Goal: Task Accomplishment & Management: Manage account settings

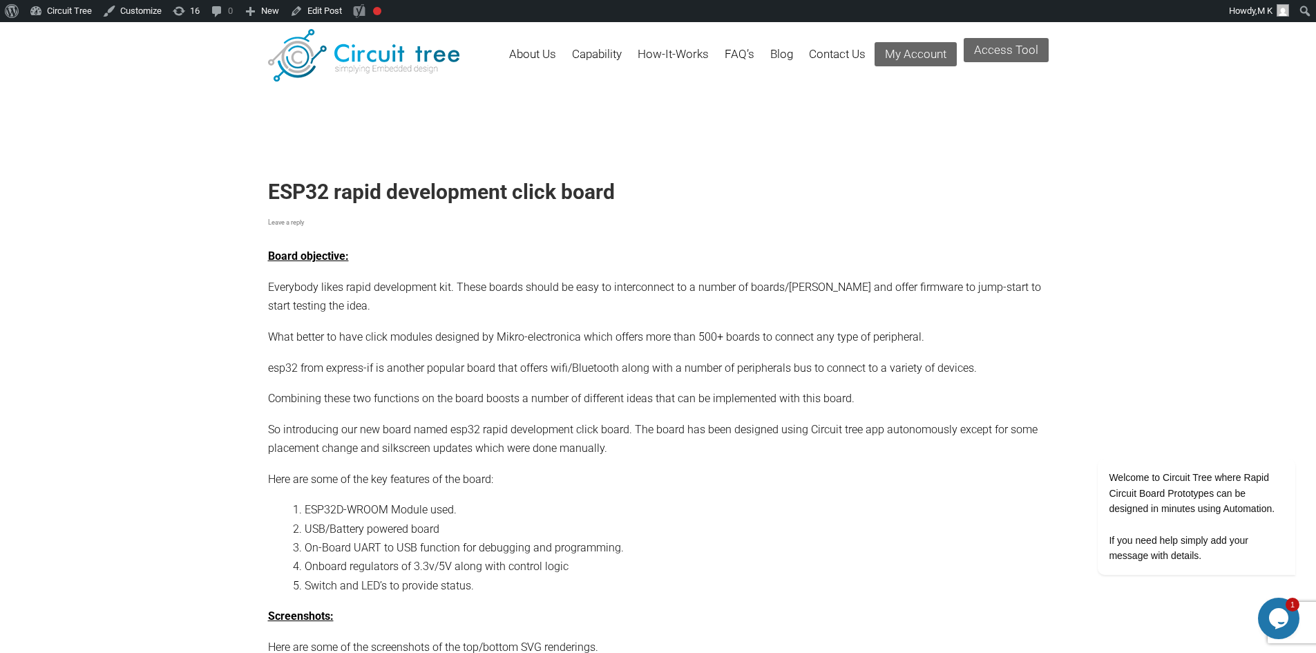
click at [281, 193] on h1 "ESP32 rapid development click board" at bounding box center [658, 192] width 781 height 25
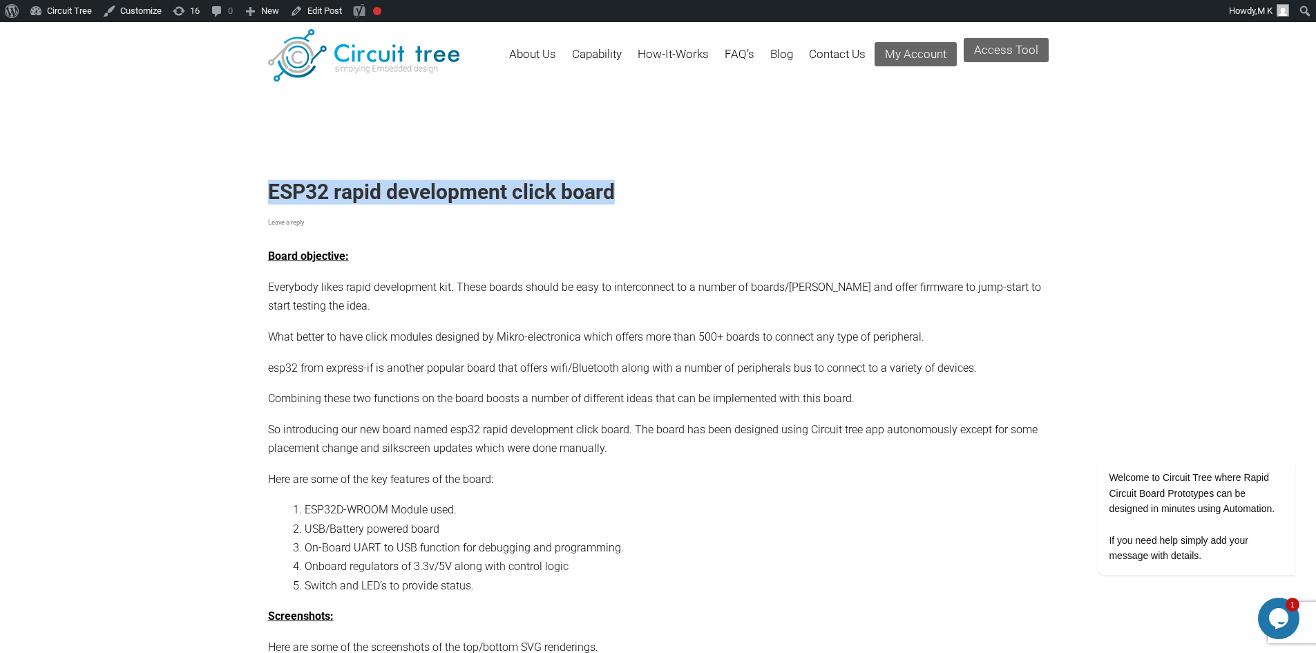
click at [627, 195] on h1 "ESP32 rapid development click board" at bounding box center [658, 192] width 781 height 25
copy header "ESP32 rapid development click board"
click at [325, 12] on link "Edit Post" at bounding box center [316, 11] width 63 height 22
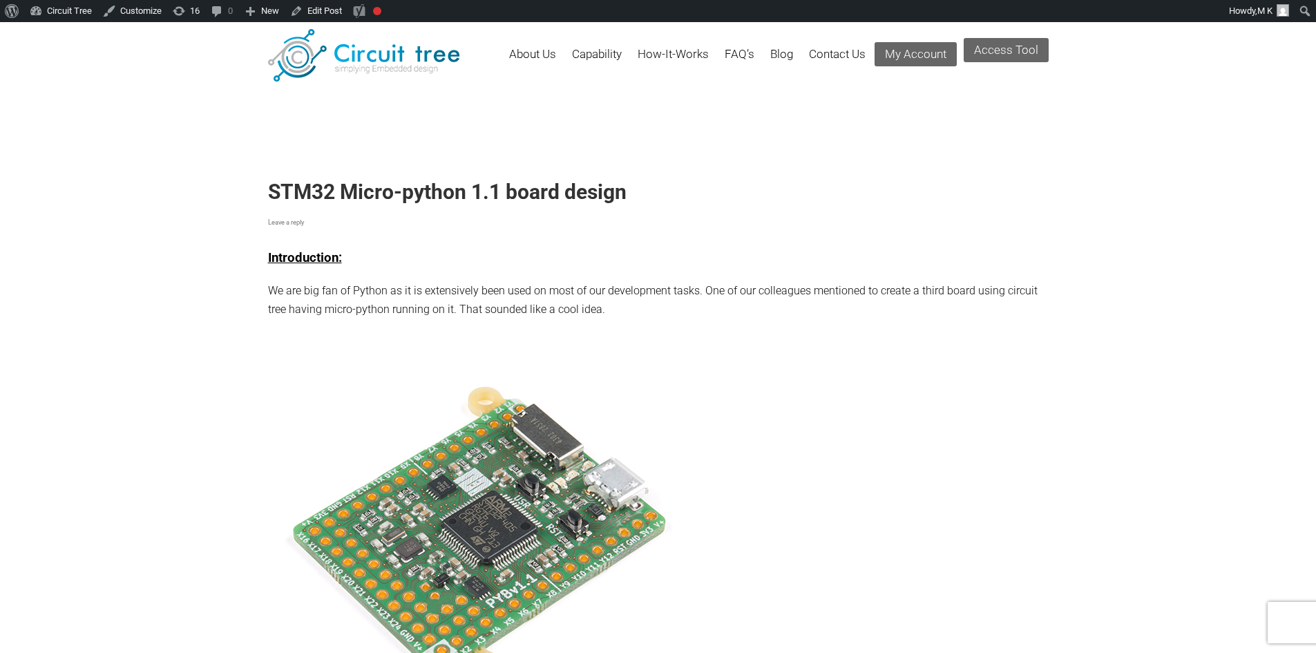
click at [287, 192] on h1 "STM32 Micro-python 1.1 board design" at bounding box center [658, 192] width 781 height 25
click at [449, 189] on h1 "STM32 Micro-python 1.1 board design" at bounding box center [658, 192] width 781 height 25
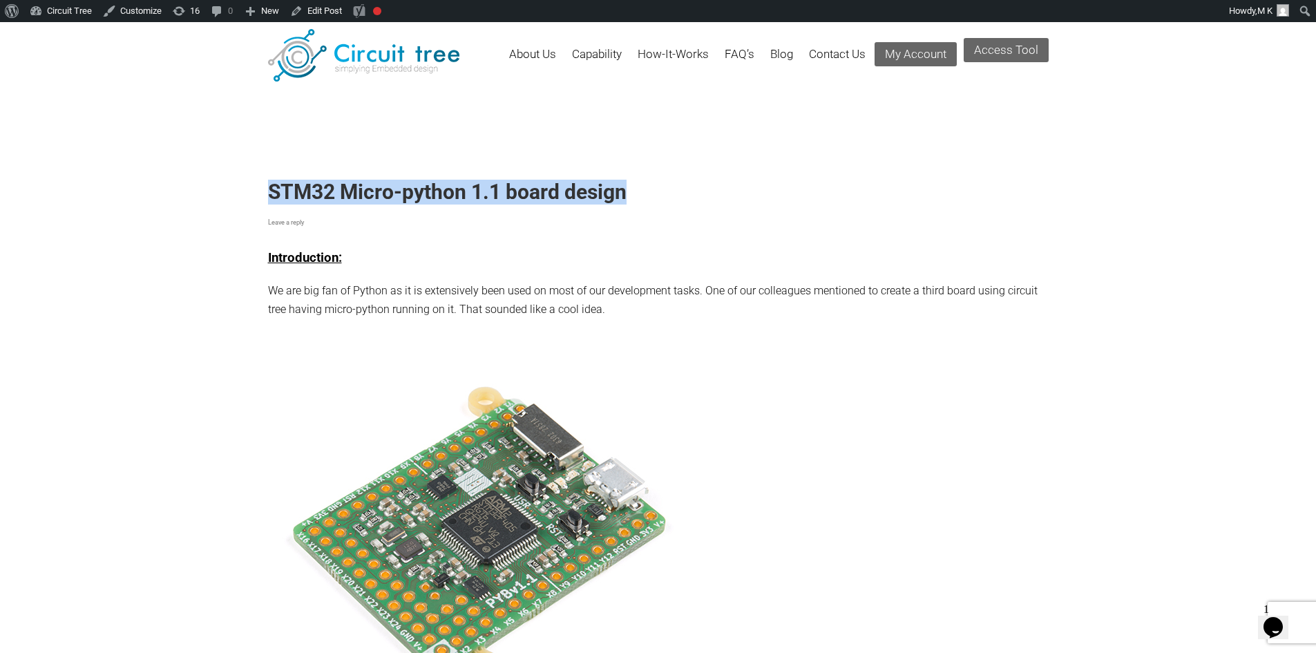
click at [680, 192] on h1 "STM32 Micro-python 1.1 board design" at bounding box center [658, 192] width 781 height 25
copy header "STM32 Micro-python 1.1 board design"
click at [317, 15] on link "Edit Post" at bounding box center [316, 11] width 63 height 22
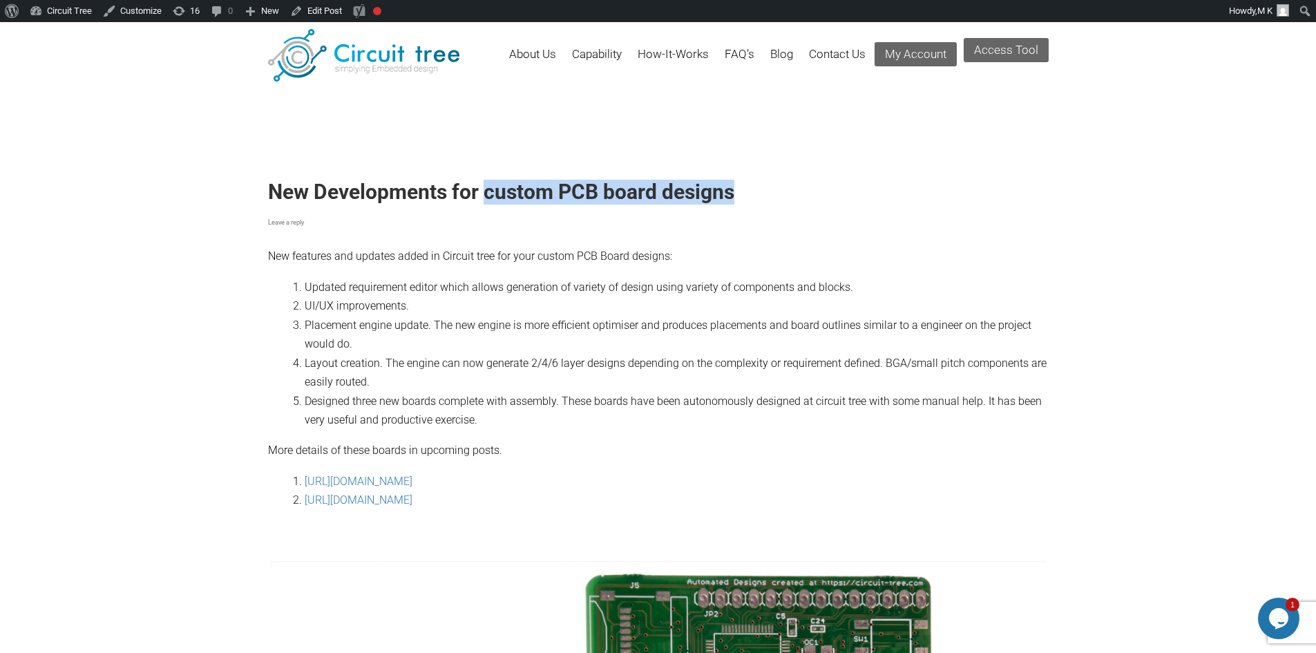
drag, startPoint x: 482, startPoint y: 192, endPoint x: 756, endPoint y: 193, distance: 273.5
click at [756, 193] on h1 "New Developments for custom PCB board designs" at bounding box center [658, 192] width 781 height 25
copy h1 "custom PCB board designs"
click at [325, 15] on link "Edit Post" at bounding box center [316, 11] width 63 height 22
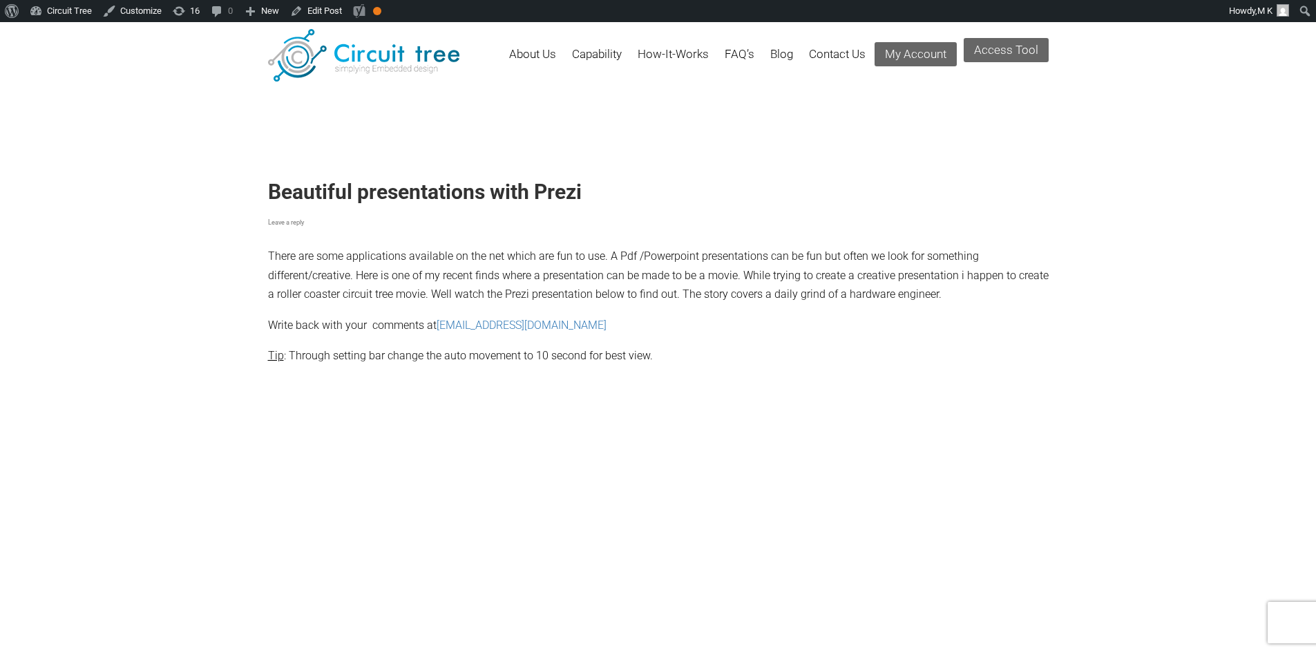
click at [379, 195] on h1 "Beautiful presentations with Prezi" at bounding box center [658, 192] width 781 height 25
click at [572, 184] on h1 "Beautiful presentations with Prezi" at bounding box center [658, 192] width 781 height 25
click at [322, 291] on p "There are some applications available on the net which are fun to use. A Pdf /P…" at bounding box center [658, 231] width 781 height 145
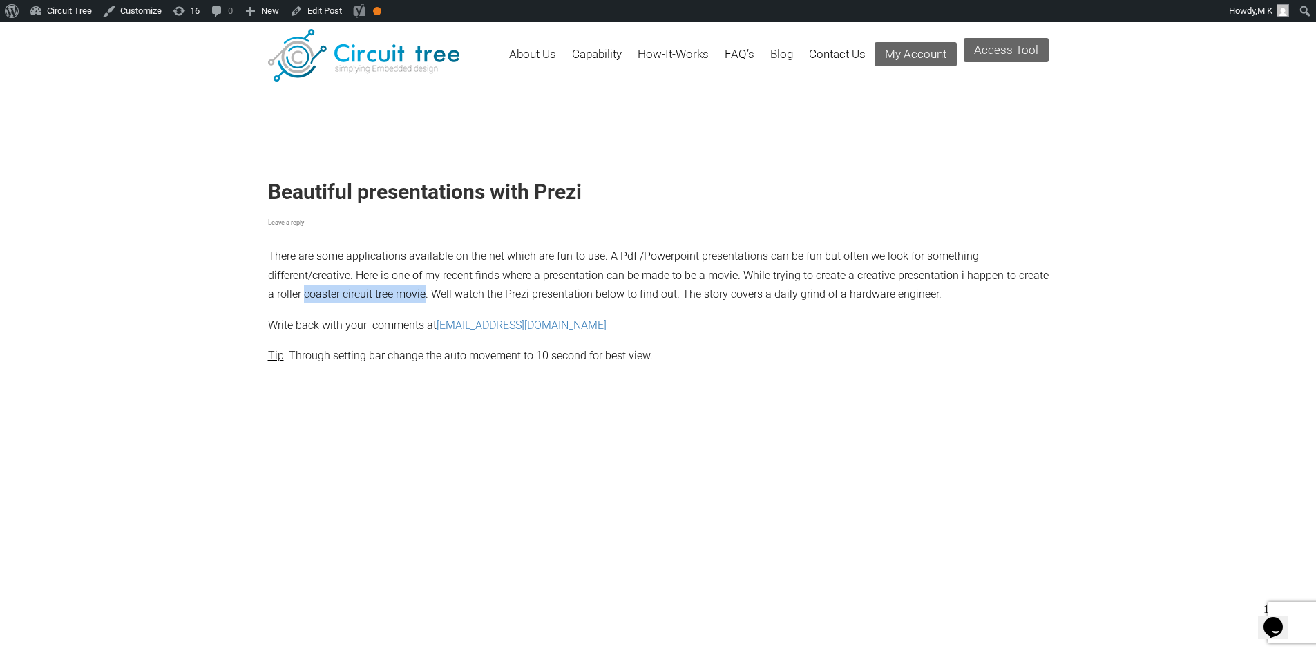
click at [412, 295] on p "There are some applications available on the net which are fun to use. A Pdf /P…" at bounding box center [658, 231] width 781 height 145
copy p "coaster circuit tree movie"
click at [323, 12] on link "Edit Post" at bounding box center [316, 11] width 63 height 22
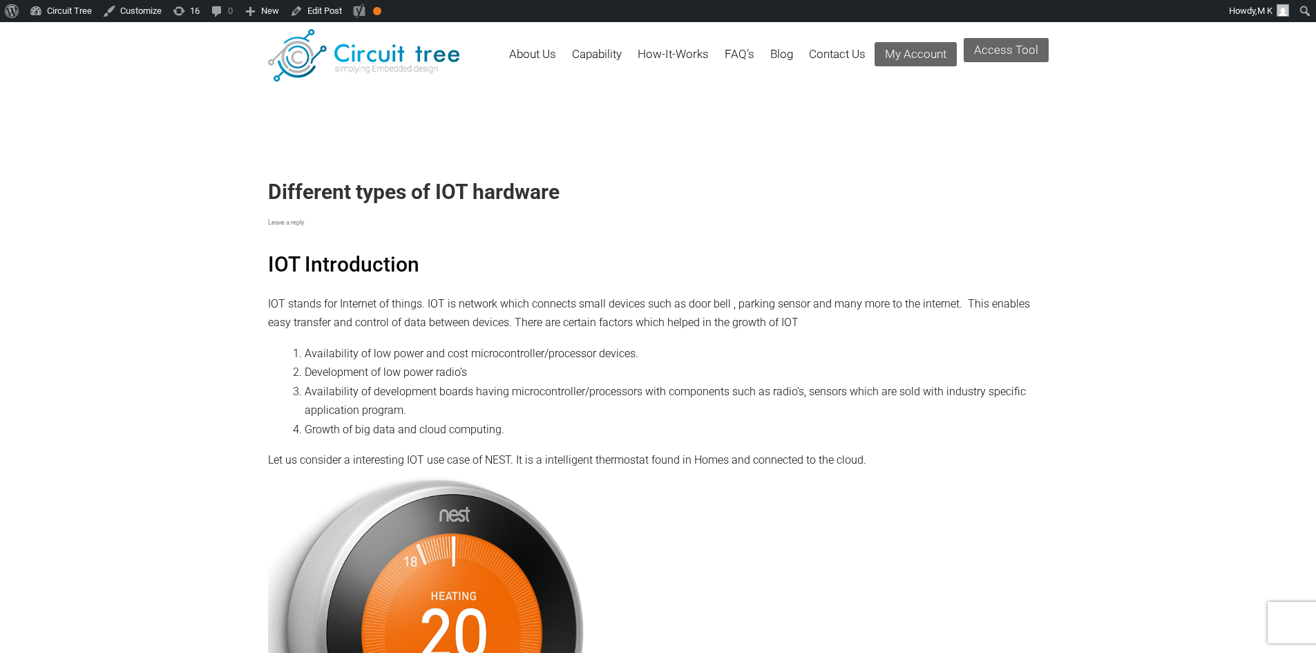
click at [437, 185] on h1 "Different types of IOT hardware" at bounding box center [658, 192] width 781 height 25
click at [378, 188] on h1 "Different types of IOT hardware" at bounding box center [658, 192] width 781 height 25
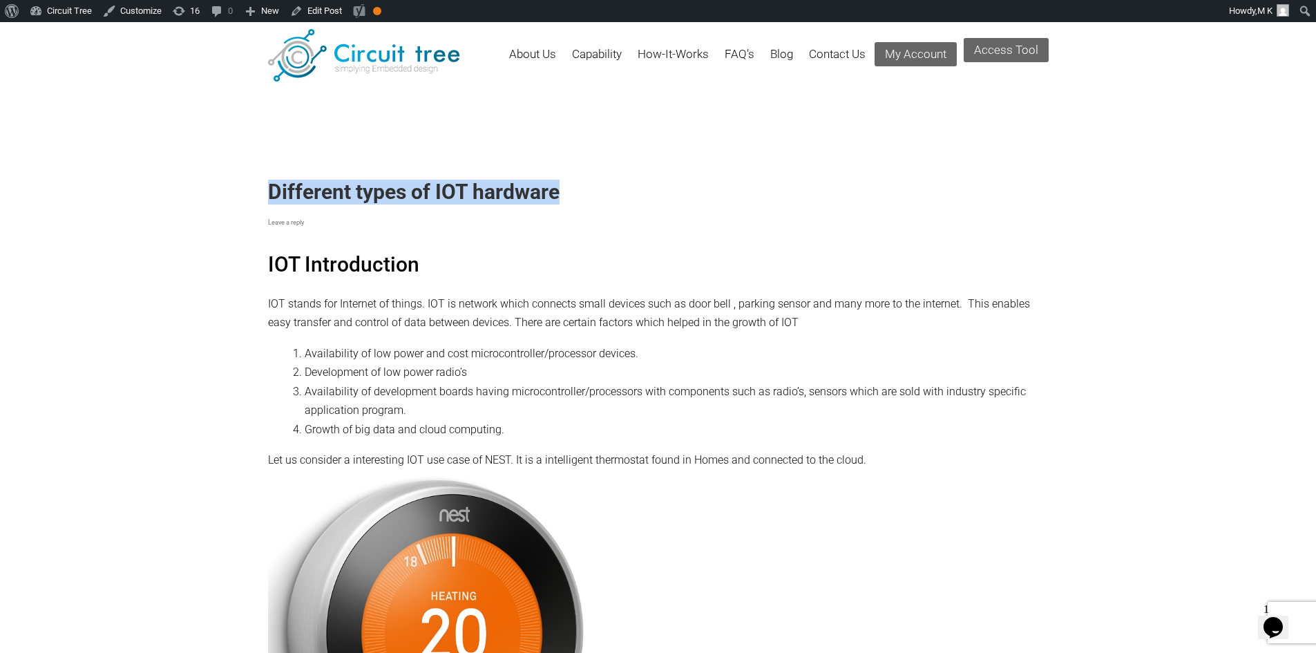
click at [378, 188] on h1 "Different types of IOT hardware" at bounding box center [658, 192] width 781 height 25
copy header "Different types of IOT hardware"
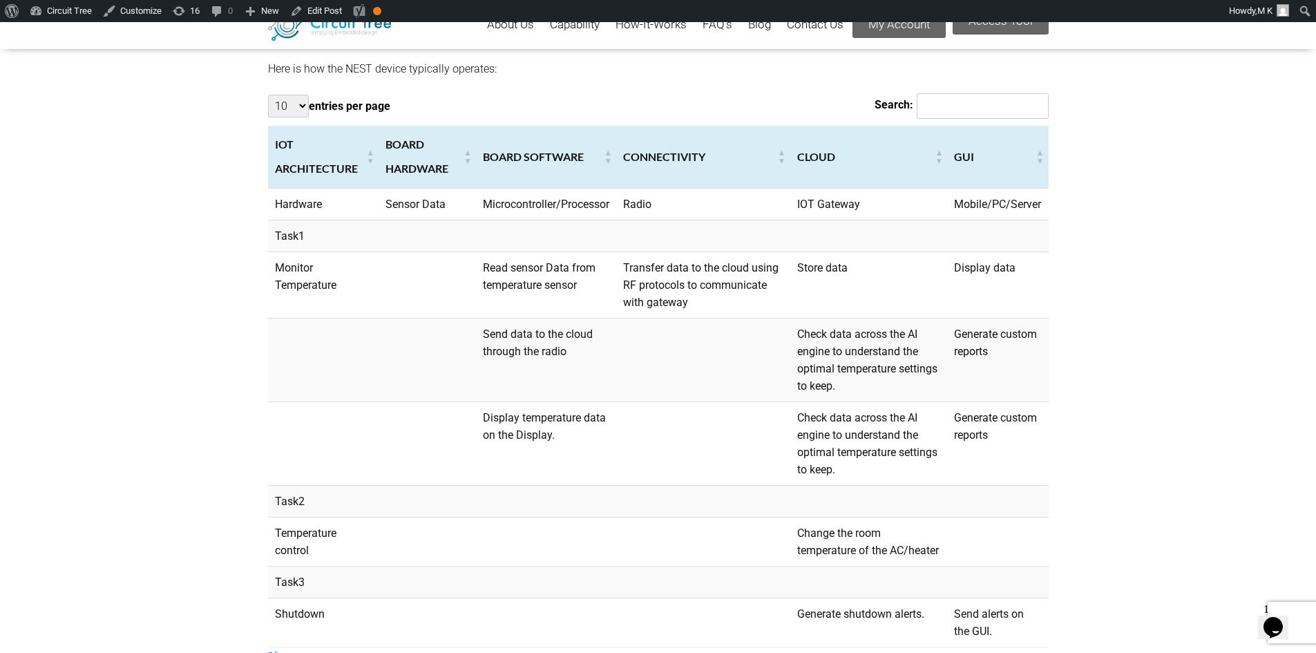
scroll to position [603, 0]
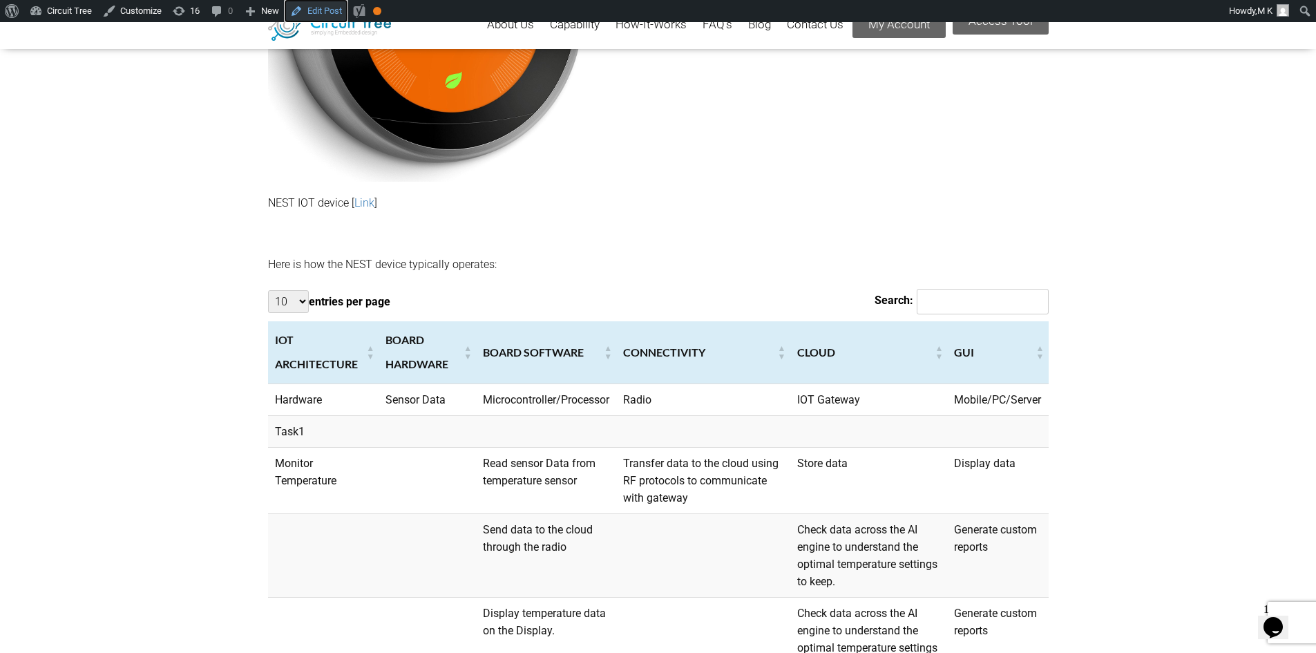
click at [329, 4] on link "Edit Post" at bounding box center [316, 11] width 63 height 22
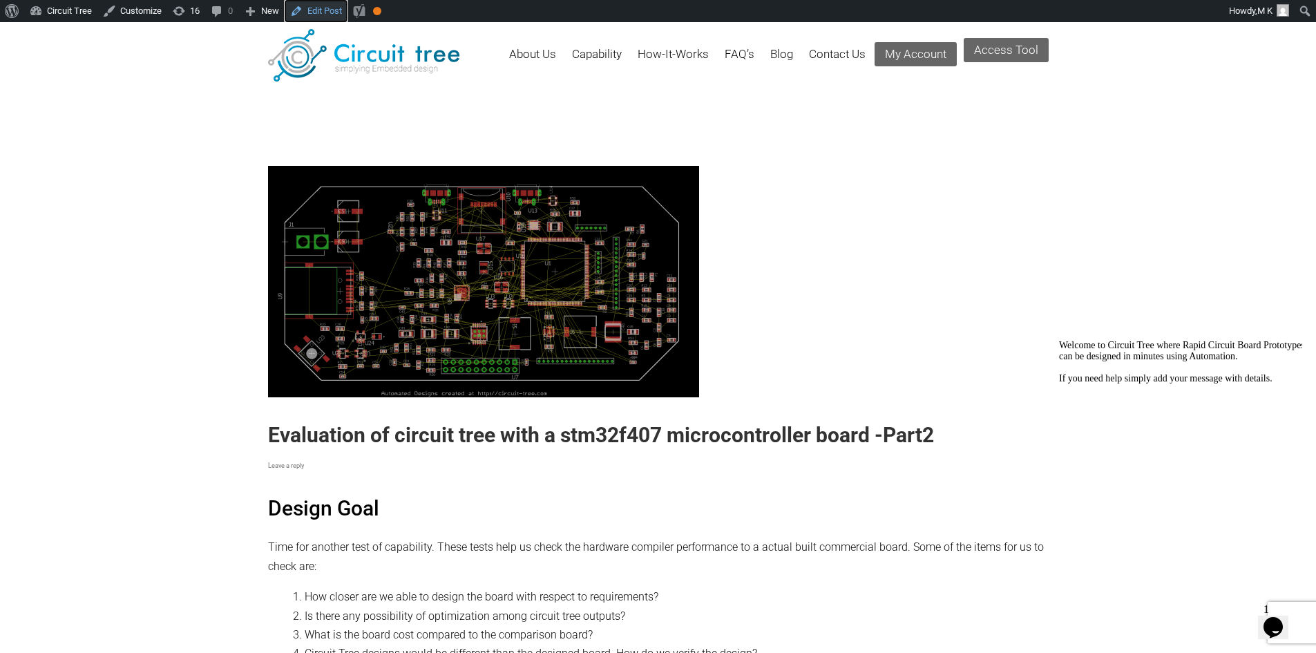
click at [313, 15] on link "Edit Post" at bounding box center [316, 11] width 63 height 22
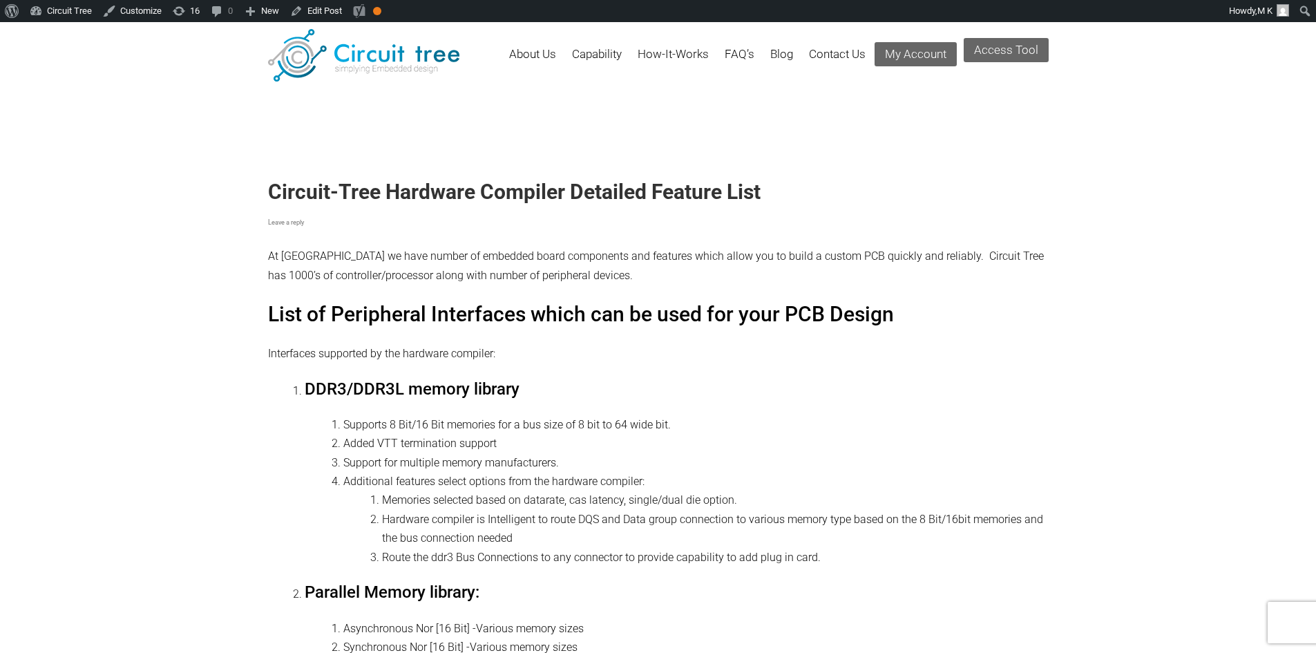
click at [432, 187] on h1 "Circuit-Tree Hardware Compiler Detailed Feature List" at bounding box center [658, 192] width 781 height 25
click at [555, 189] on h1 "Circuit-Tree Hardware Compiler Detailed Feature List" at bounding box center [658, 192] width 781 height 25
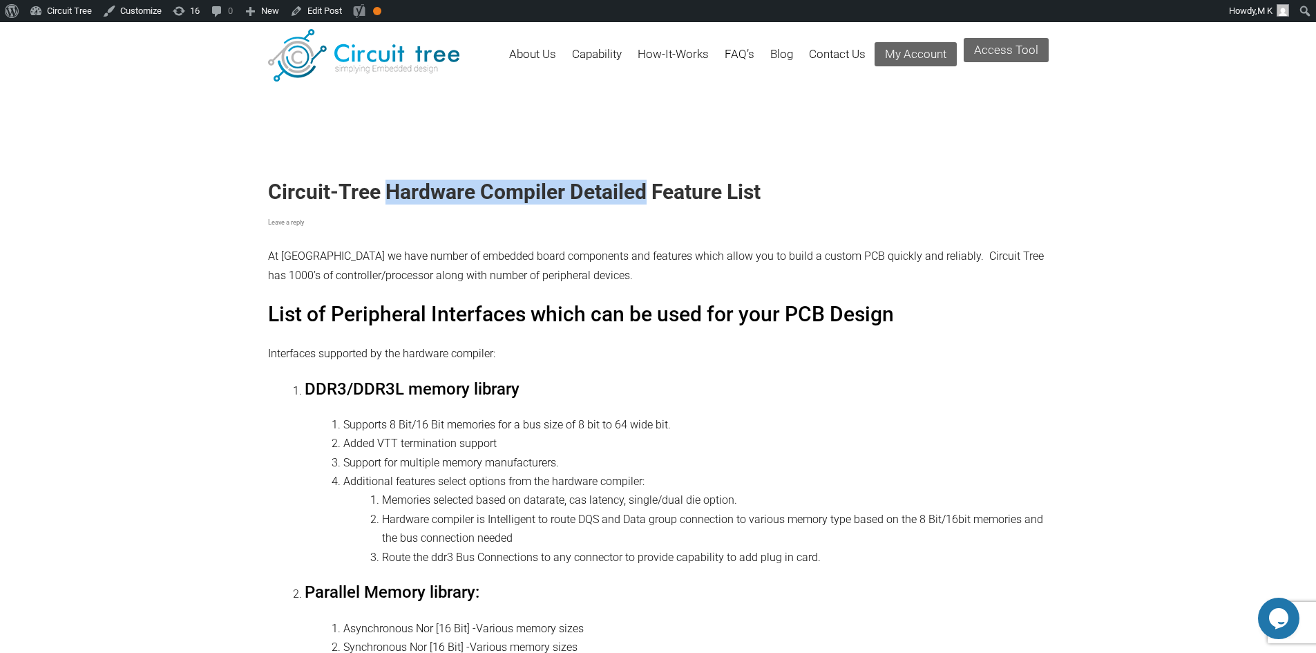
click at [610, 189] on h1 "Circuit-Tree Hardware Compiler Detailed Feature List" at bounding box center [658, 192] width 781 height 25
copy h1 "Hardware Compiler Detailed"
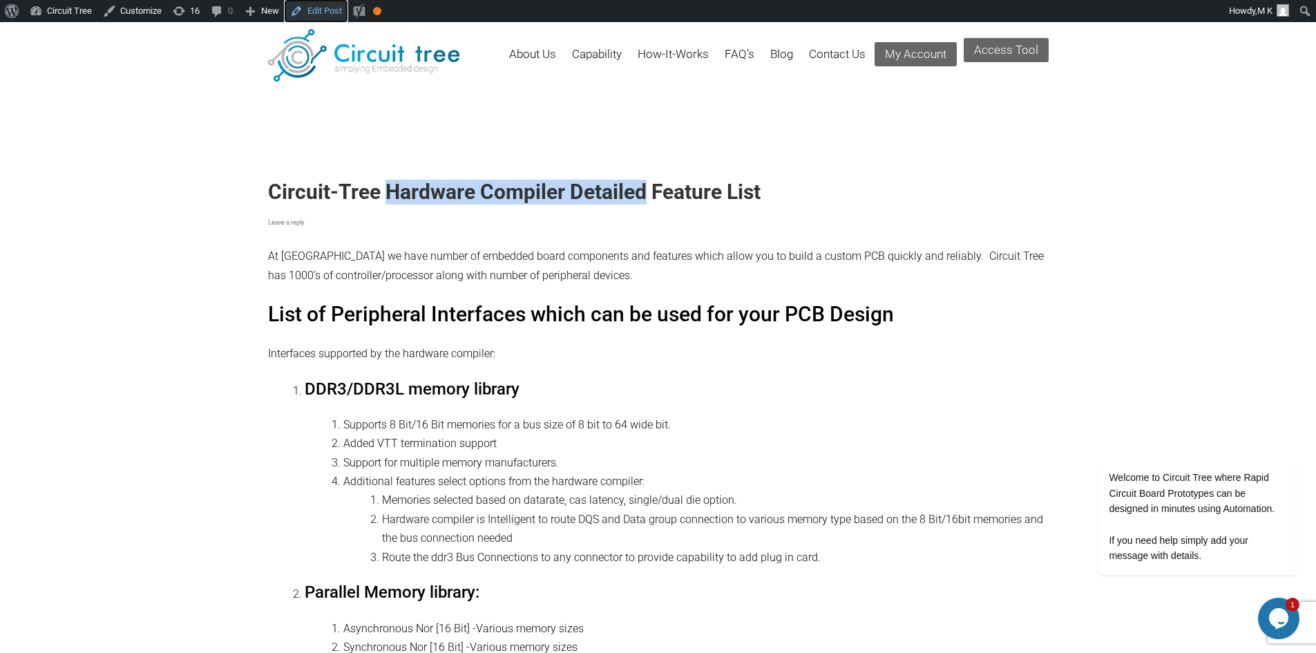
click at [335, 16] on link "Edit Post" at bounding box center [316, 11] width 63 height 22
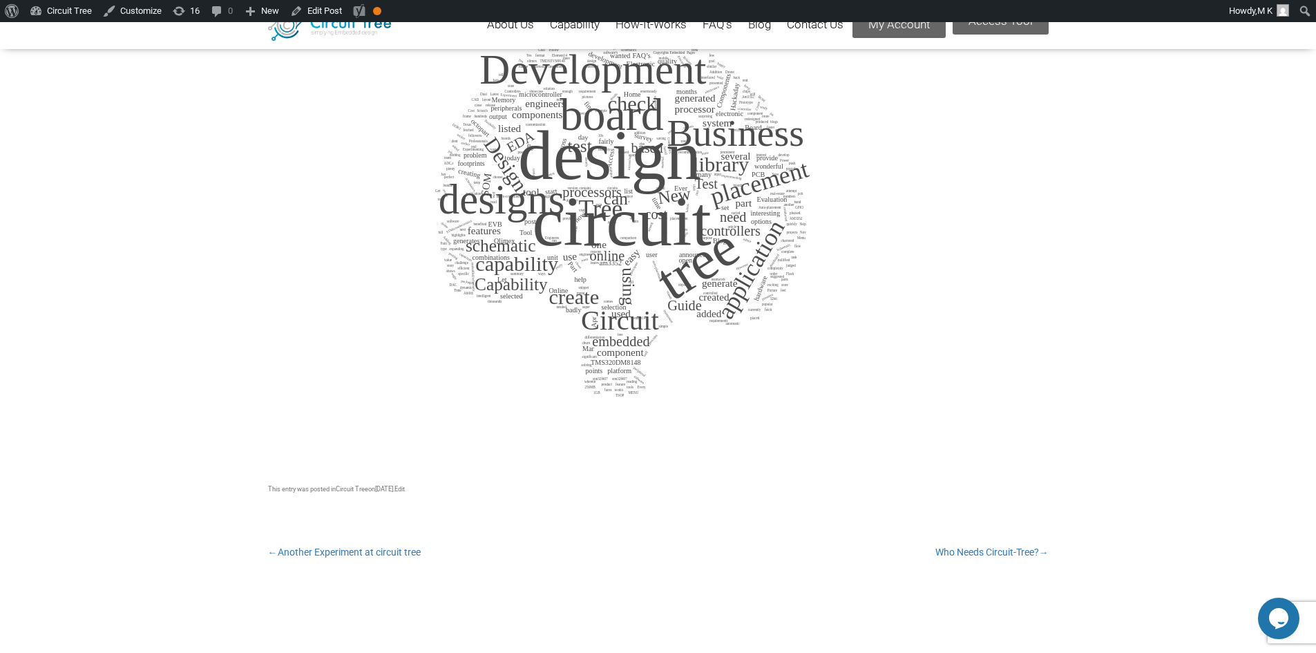
scroll to position [504, 0]
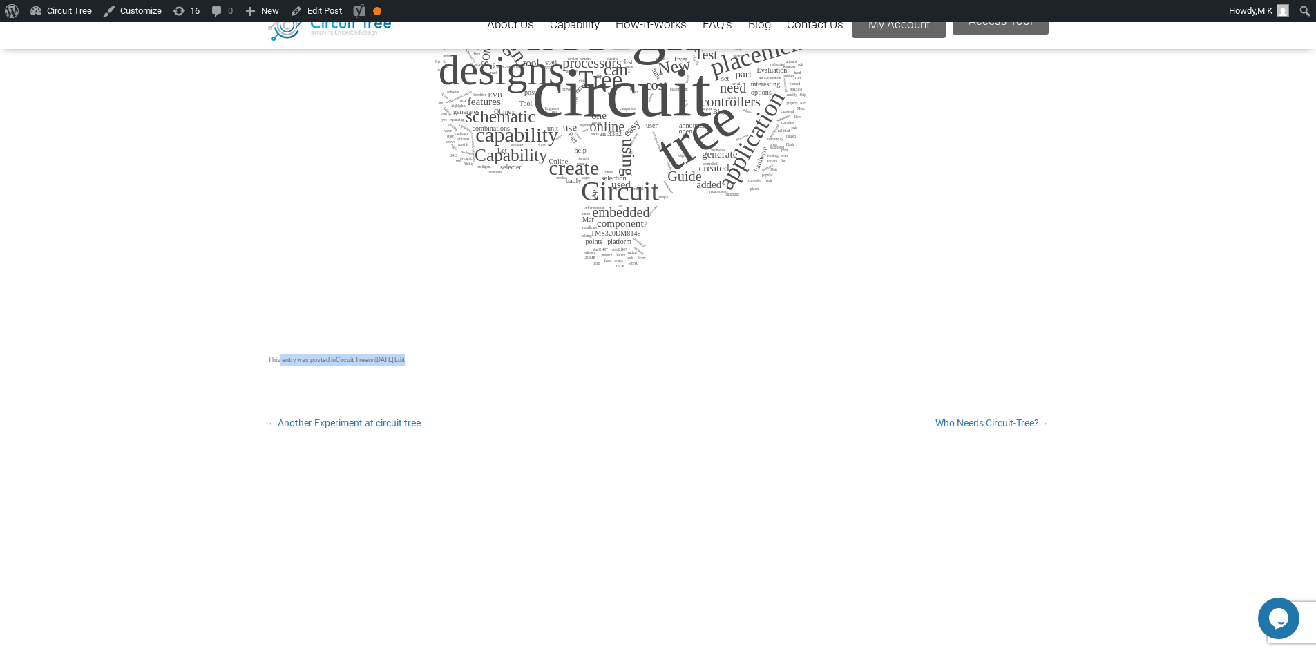
drag, startPoint x: 266, startPoint y: 358, endPoint x: 471, endPoint y: 359, distance: 205.2
click at [471, 359] on div "Circuit tree with wordcloud Leave a reply Wordcloud is a powerful way to analys…" at bounding box center [658, 195] width 1316 height 1118
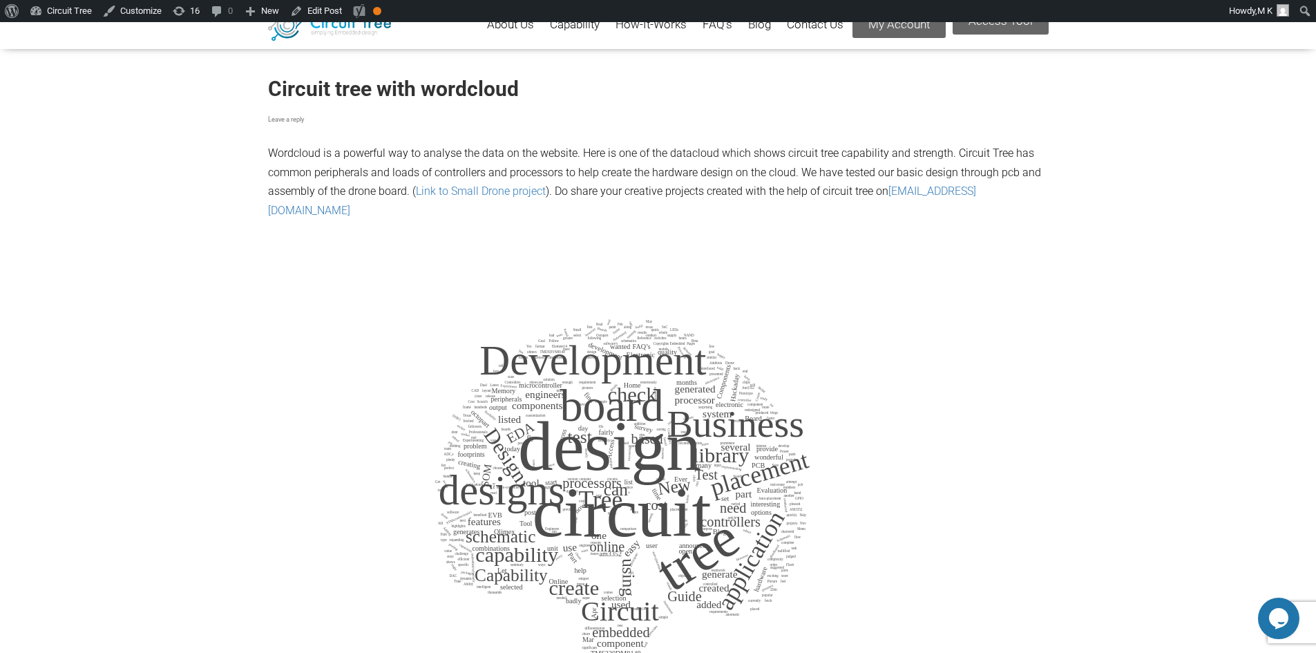
scroll to position [0, 0]
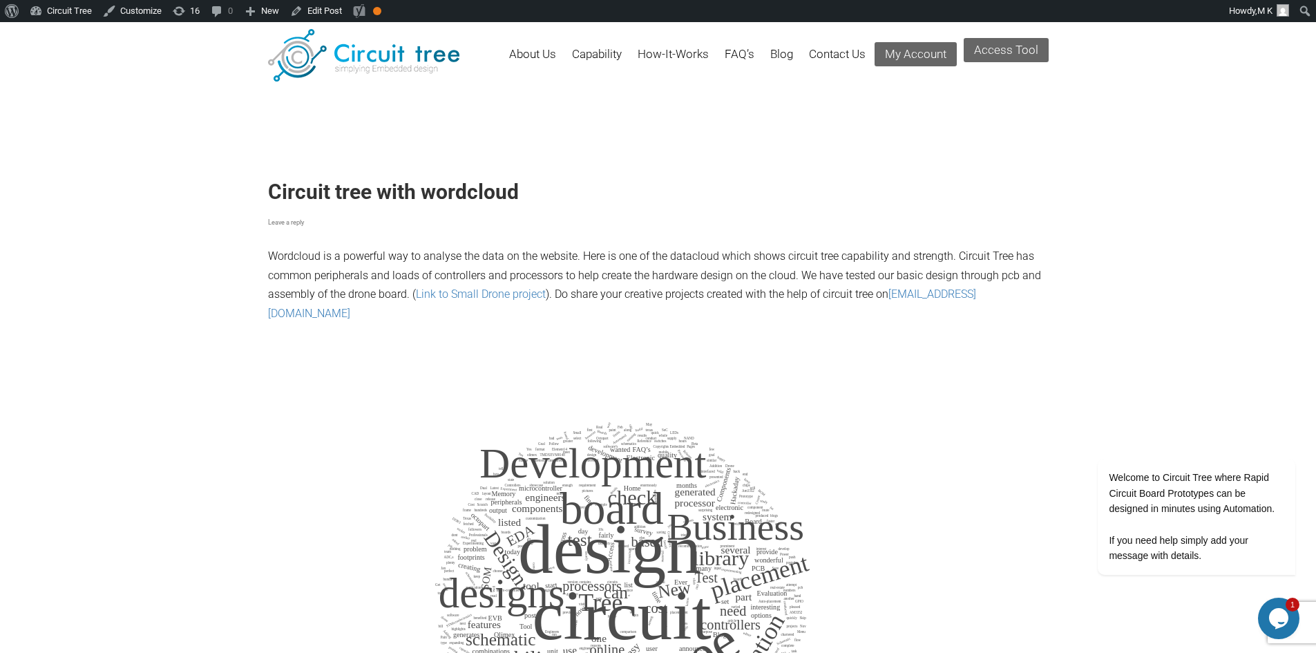
click at [291, 256] on p "Wordcloud is a powerful way to analyse the data on the website. Here is one of …" at bounding box center [658, 241] width 781 height 164
click at [417, 195] on h1 "Circuit tree with wordcloud" at bounding box center [658, 192] width 781 height 25
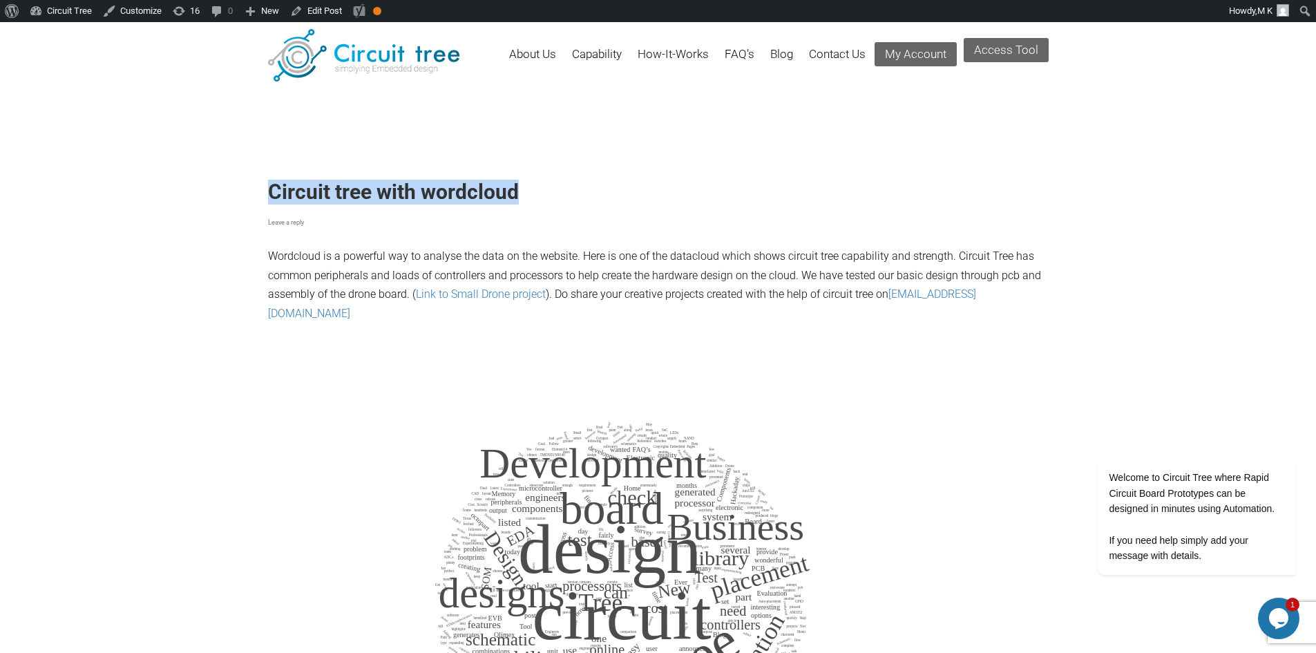
copy header "Circuit tree with wordcloud"
click at [318, 15] on link "Edit Post" at bounding box center [316, 11] width 63 height 22
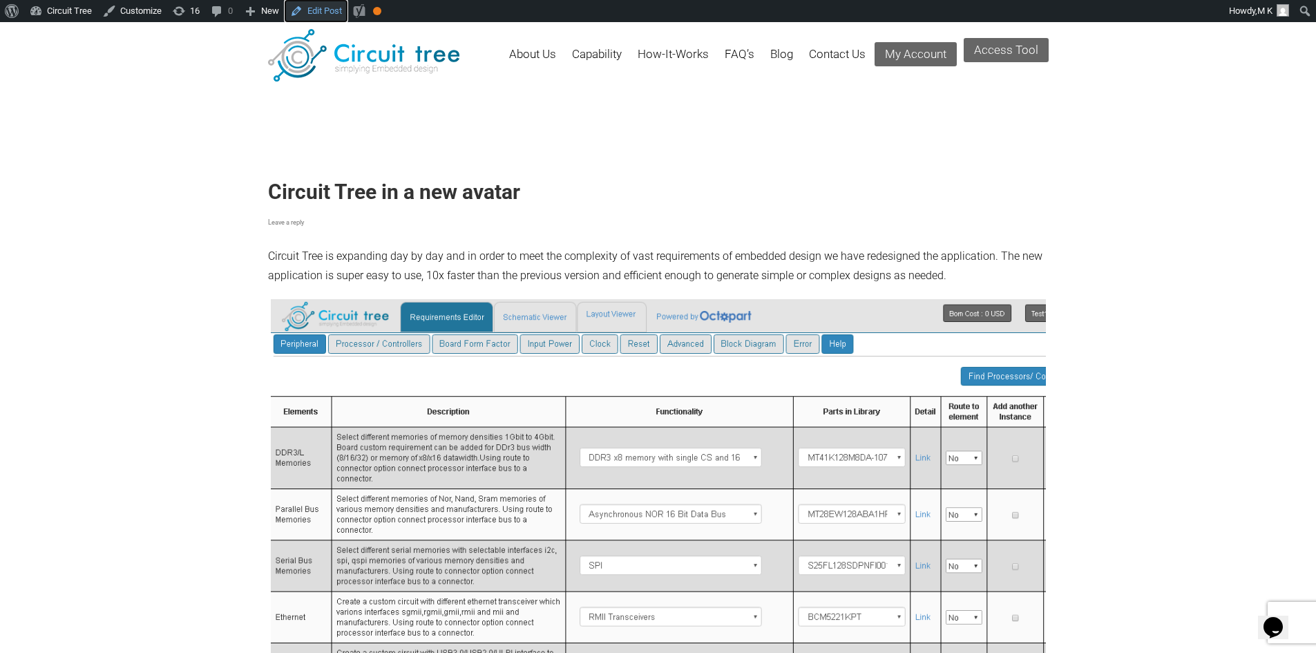
click at [309, 12] on link "Edit Post" at bounding box center [316, 11] width 63 height 22
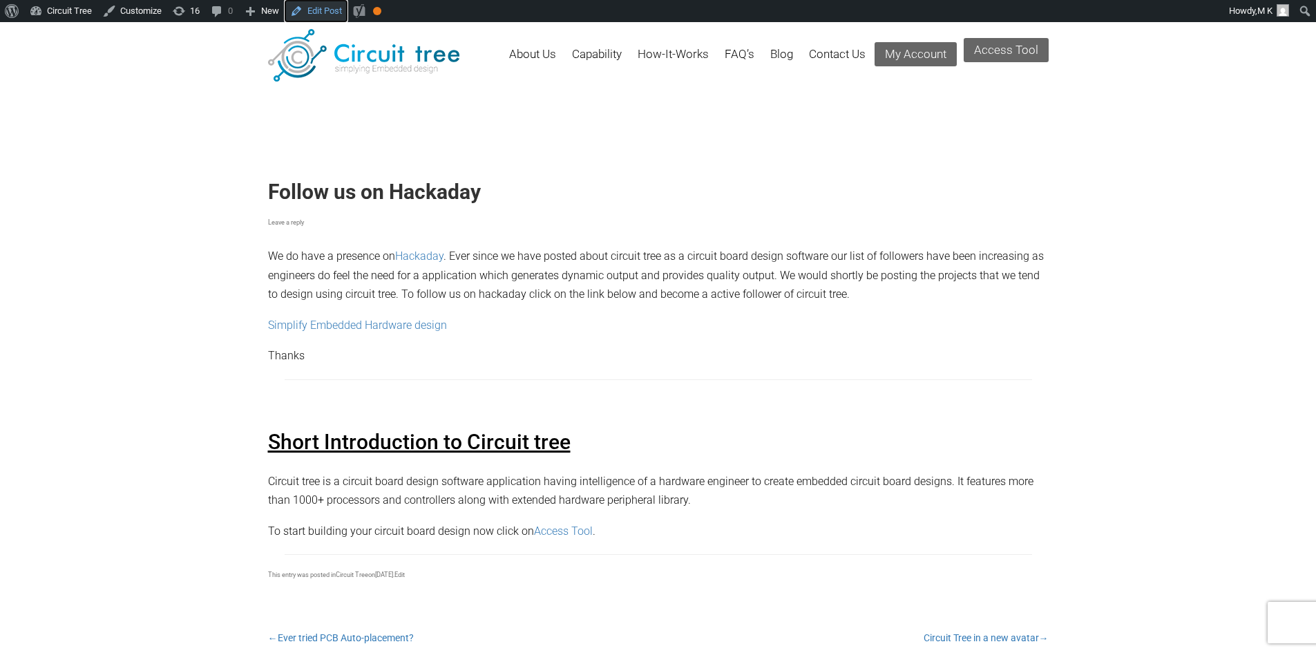
click at [309, 15] on link "Edit Post" at bounding box center [316, 11] width 63 height 22
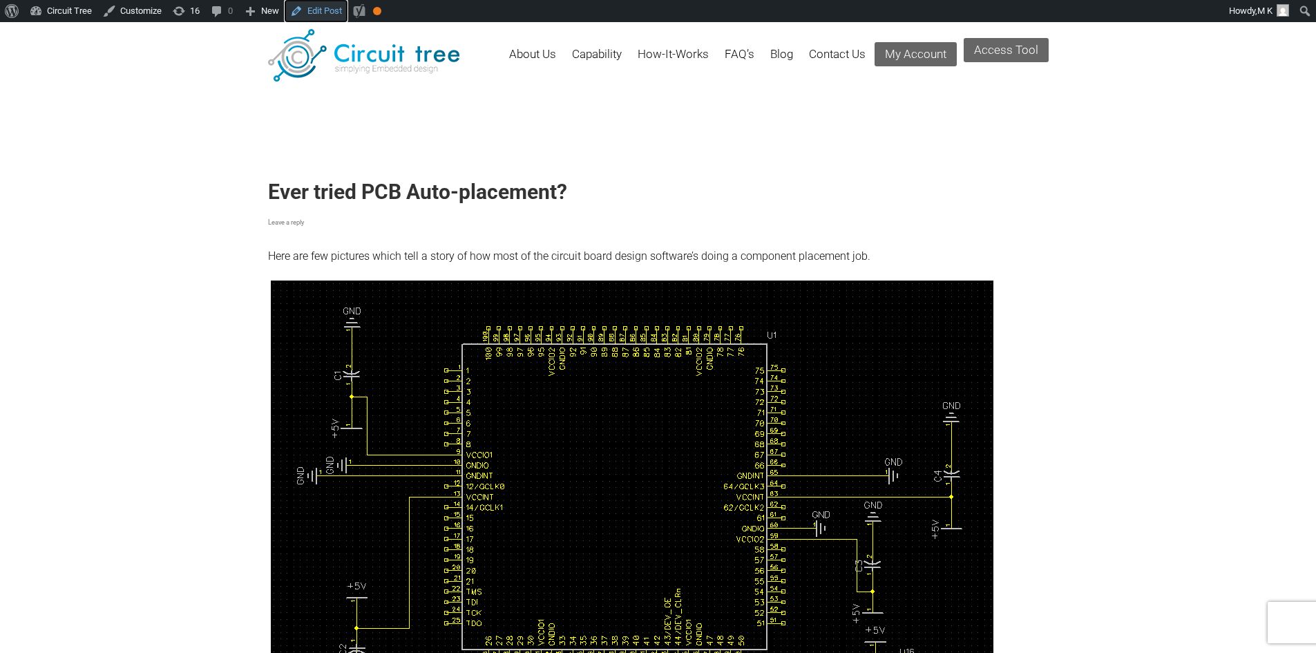
click at [316, 3] on link "Edit Post" at bounding box center [316, 11] width 63 height 22
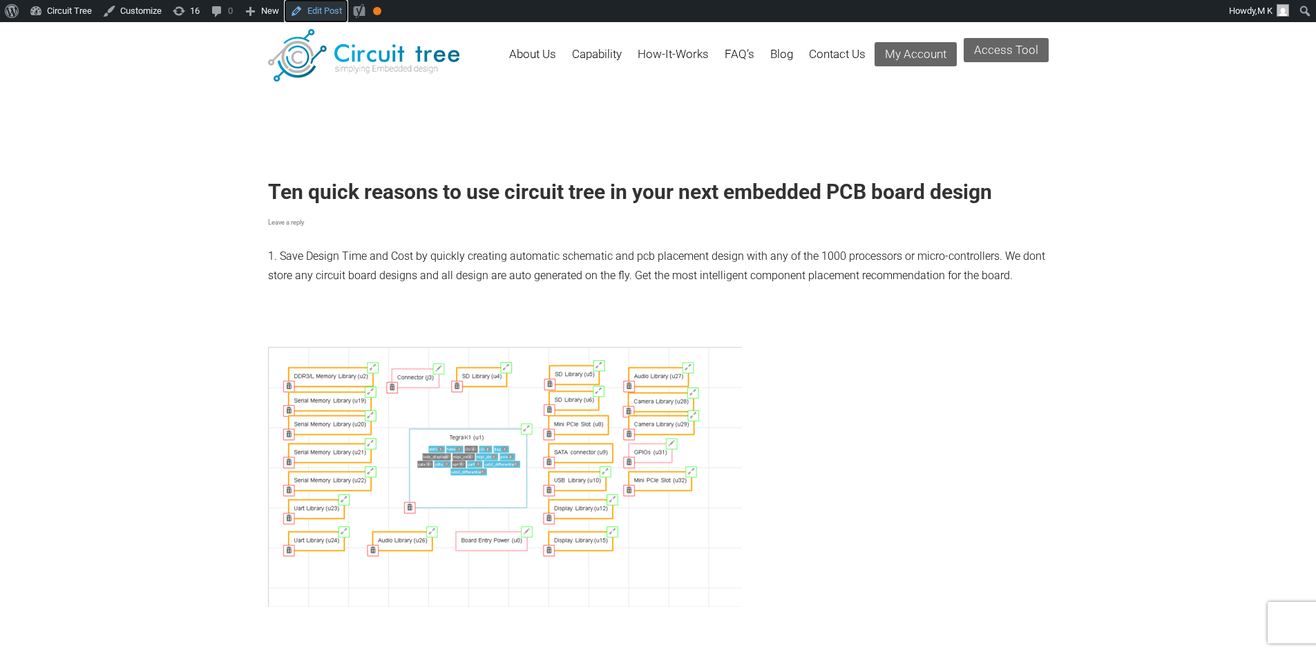
click at [327, 9] on link "Edit Post" at bounding box center [316, 11] width 63 height 22
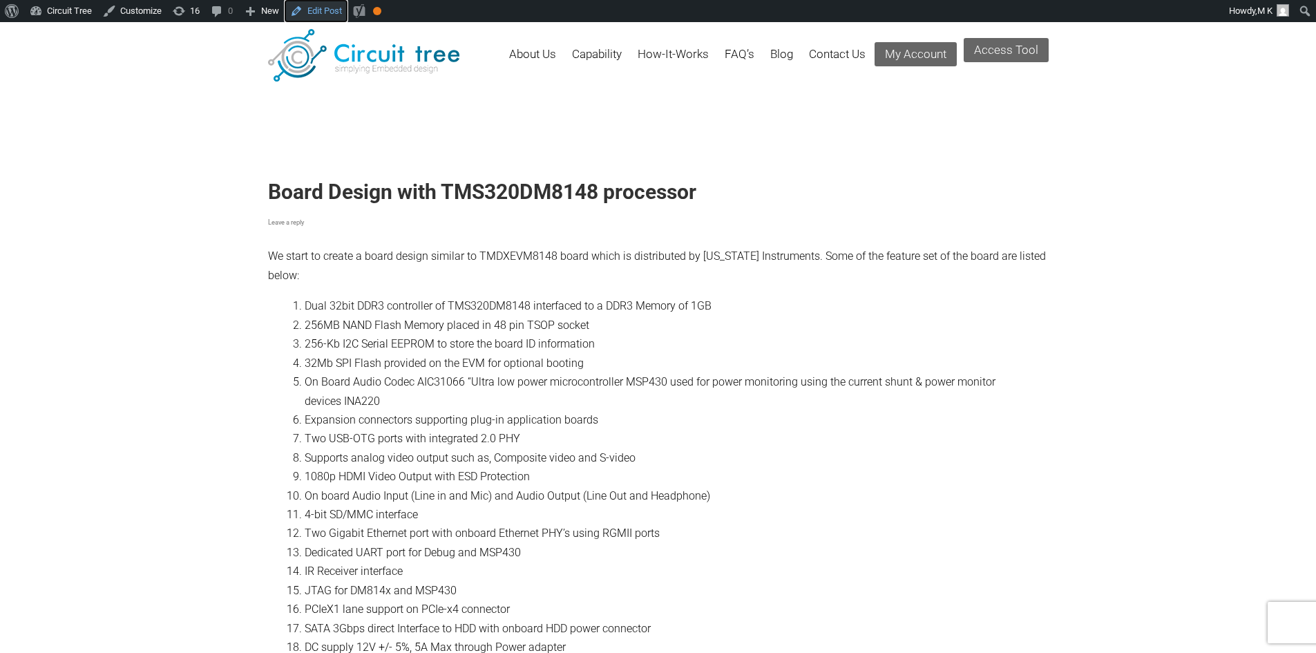
click at [325, 17] on link "Edit Post" at bounding box center [316, 11] width 63 height 22
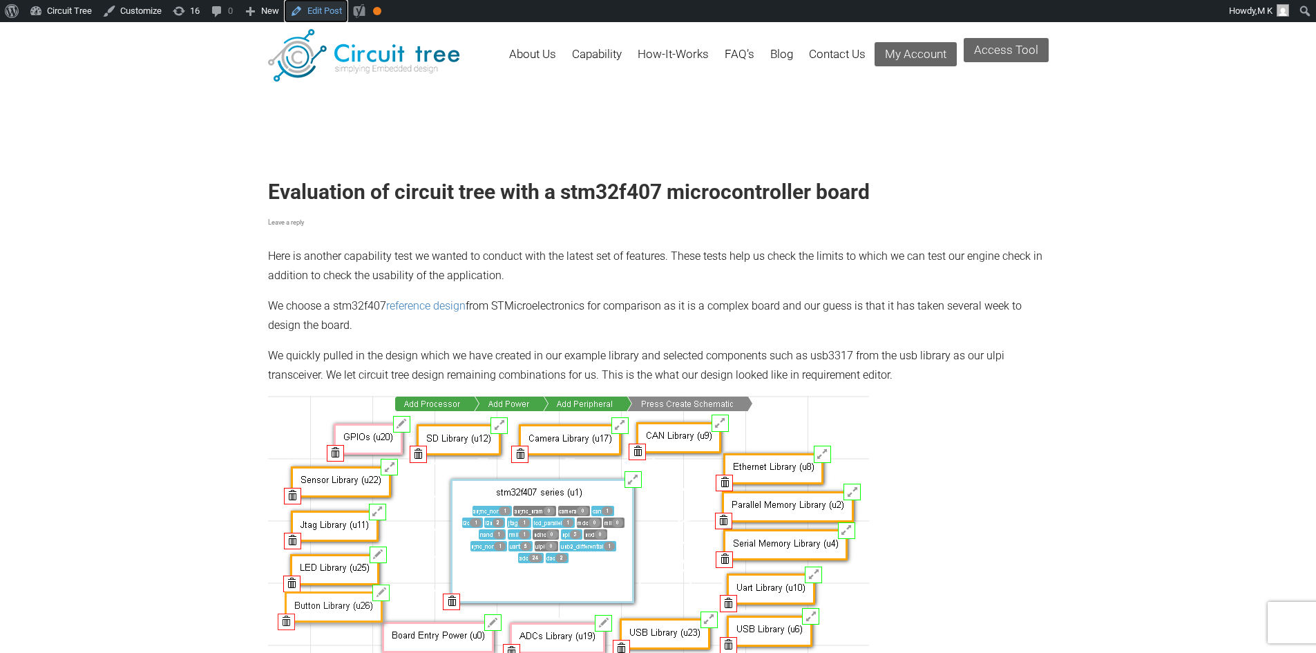
click at [313, 8] on link "Edit Post" at bounding box center [316, 11] width 63 height 22
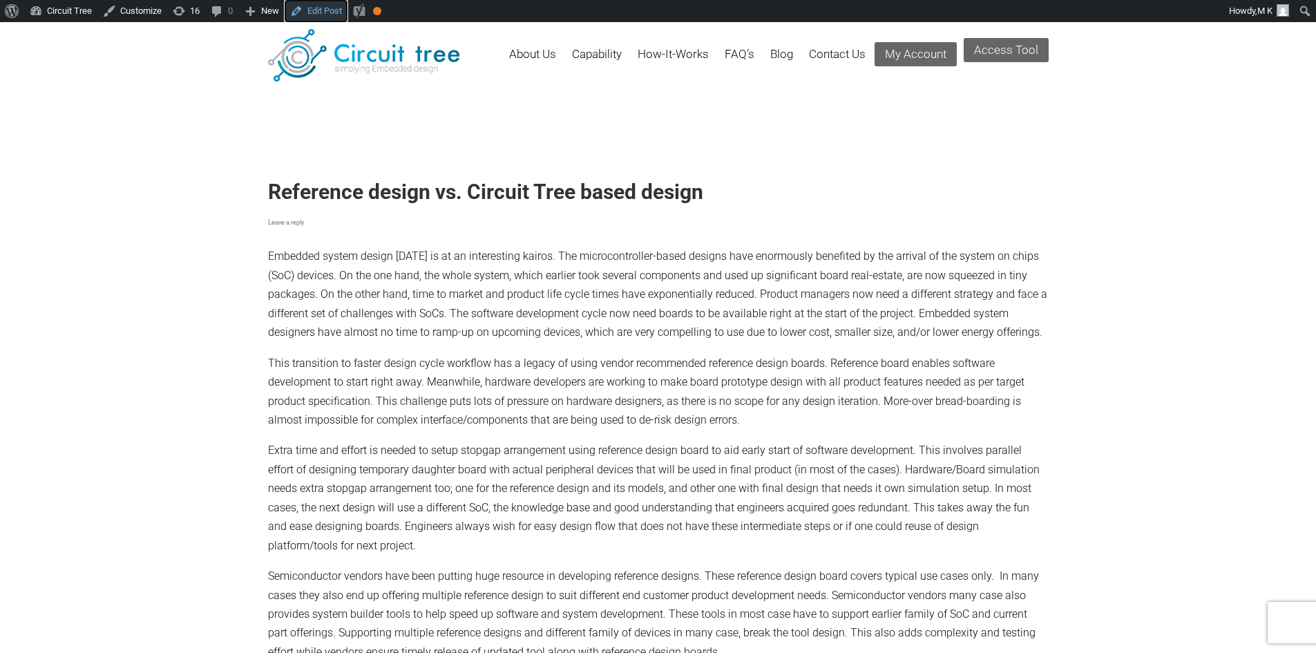
click at [307, 8] on link "Edit Post" at bounding box center [316, 11] width 63 height 22
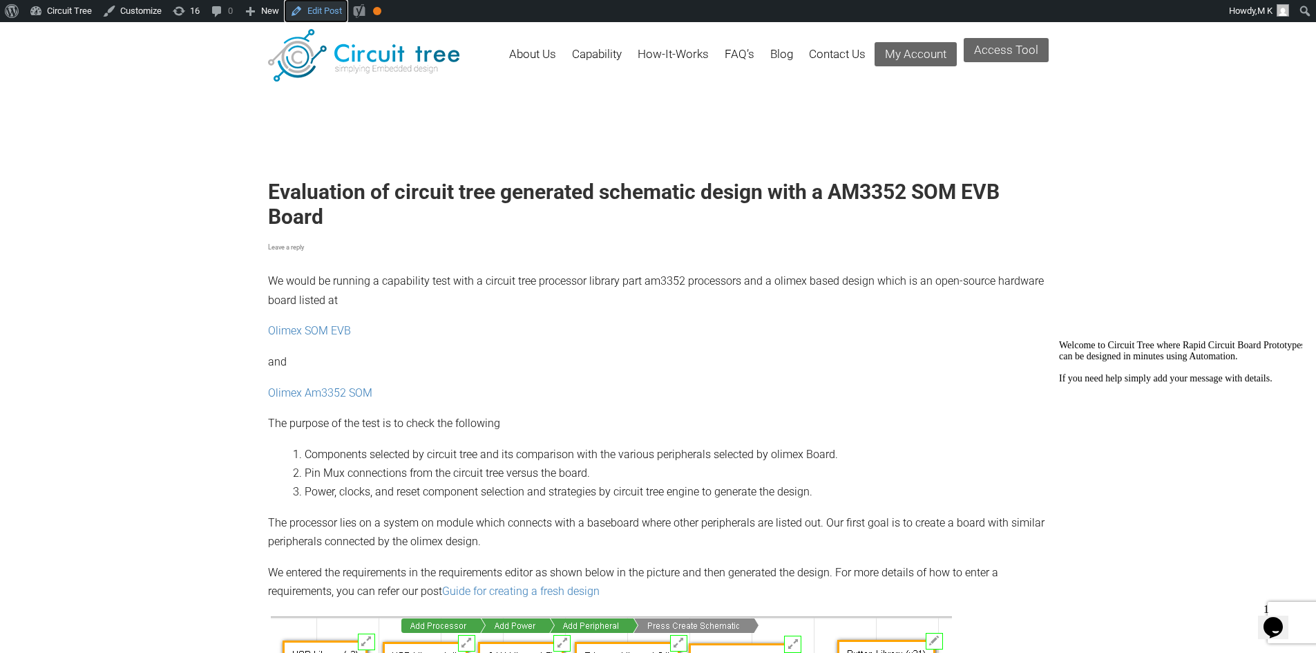
click at [305, 8] on link "Edit Post" at bounding box center [316, 11] width 63 height 22
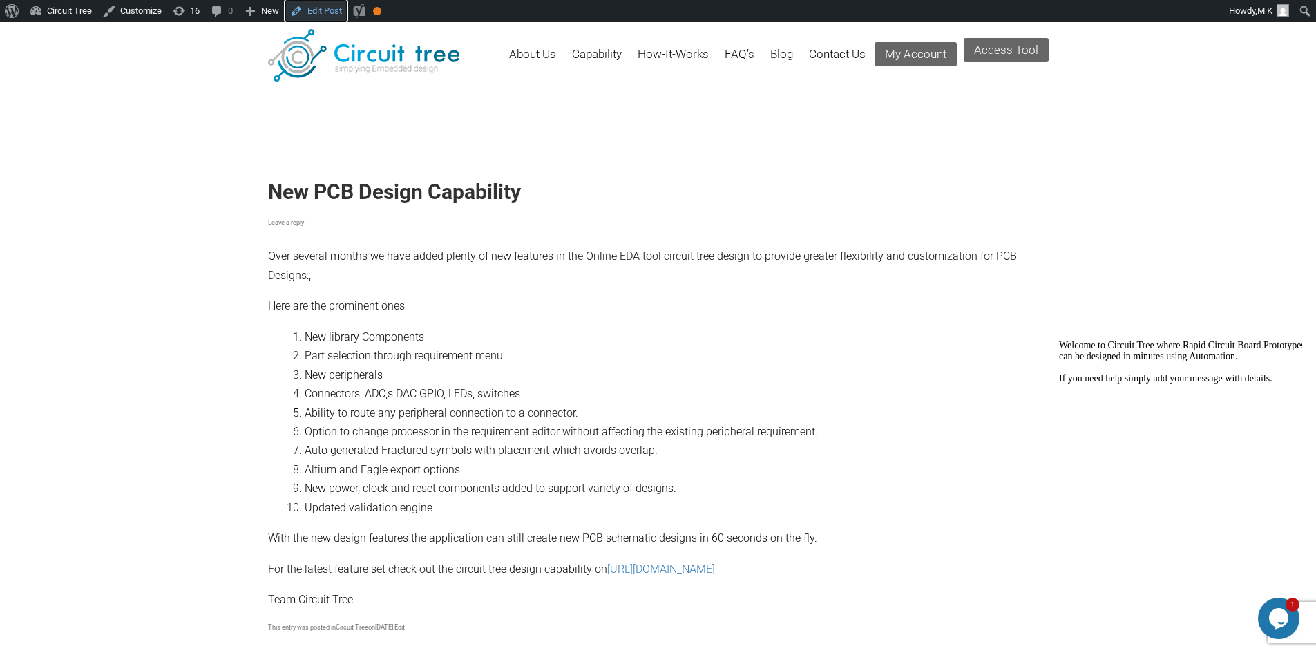
click at [316, 15] on link "Edit Post" at bounding box center [316, 11] width 63 height 22
